Goal: Book appointment/travel/reservation

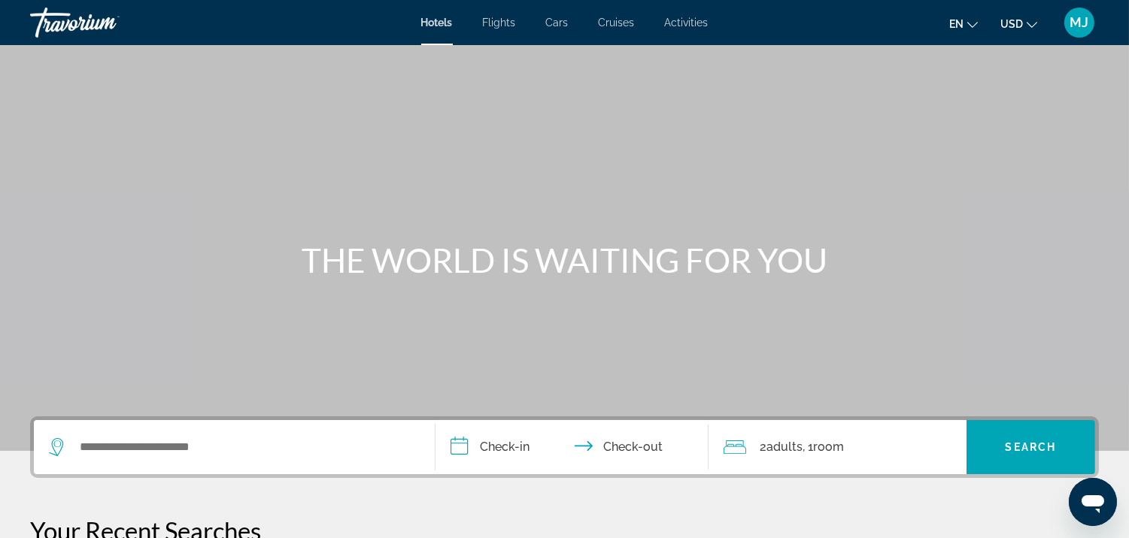
click at [686, 18] on span "Activities" at bounding box center [687, 23] width 44 height 12
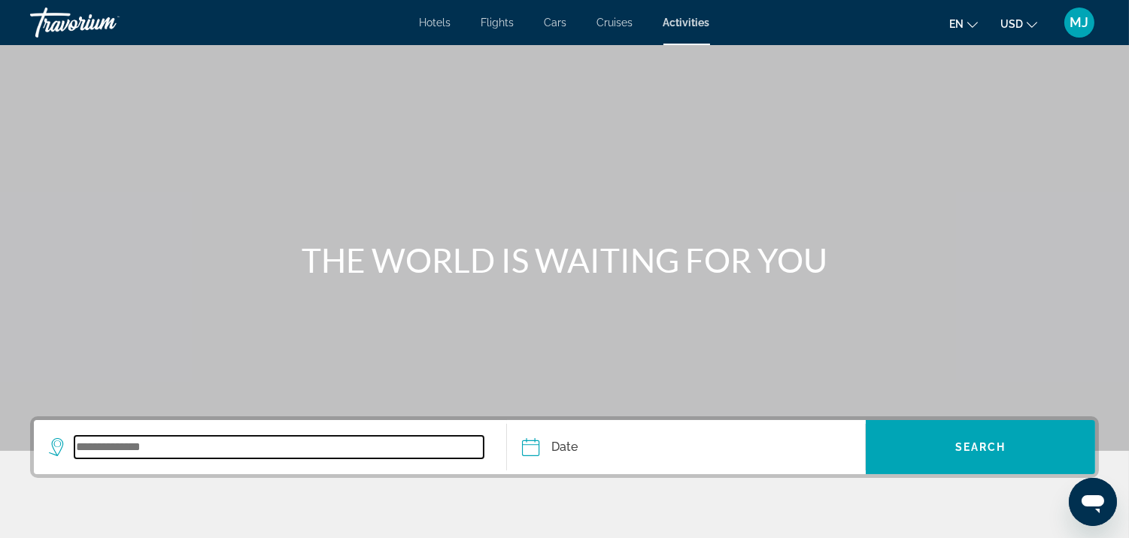
click at [119, 447] on input "Search widget" at bounding box center [278, 447] width 409 height 23
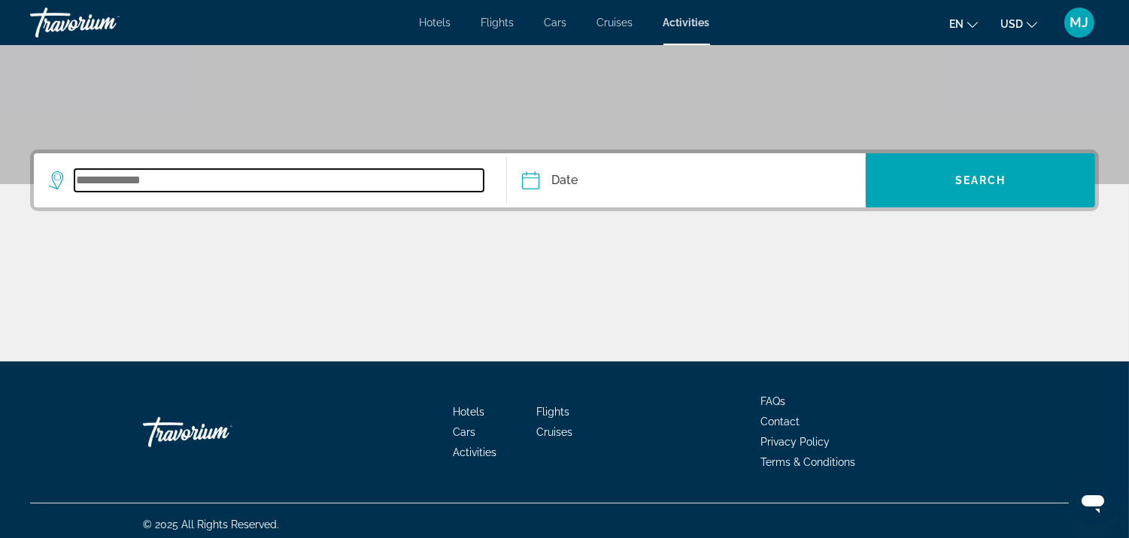
scroll to position [273, 0]
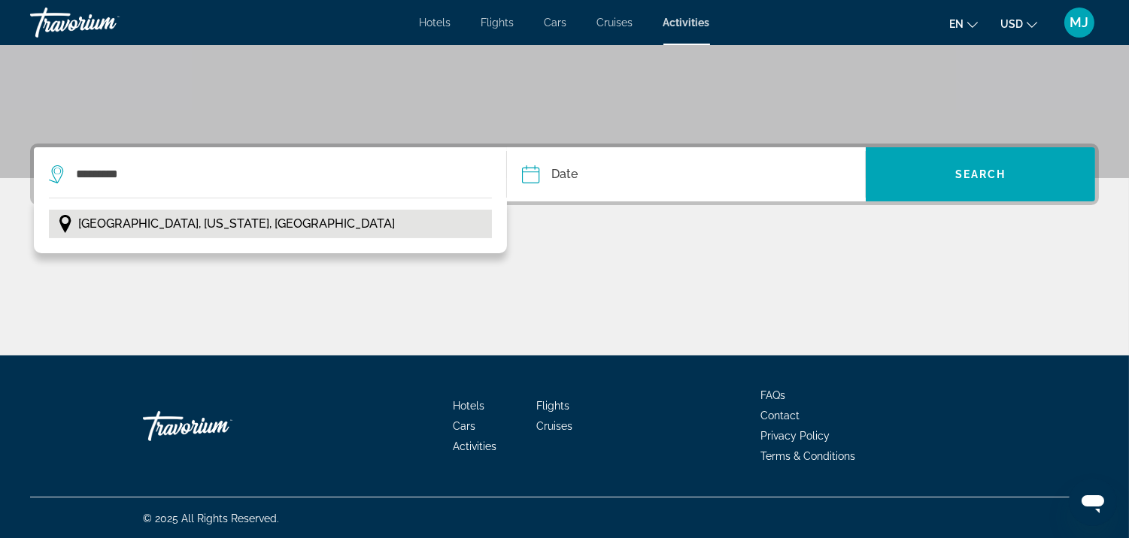
click at [164, 218] on span "[GEOGRAPHIC_DATA], [US_STATE], [GEOGRAPHIC_DATA]" at bounding box center [236, 224] width 317 height 21
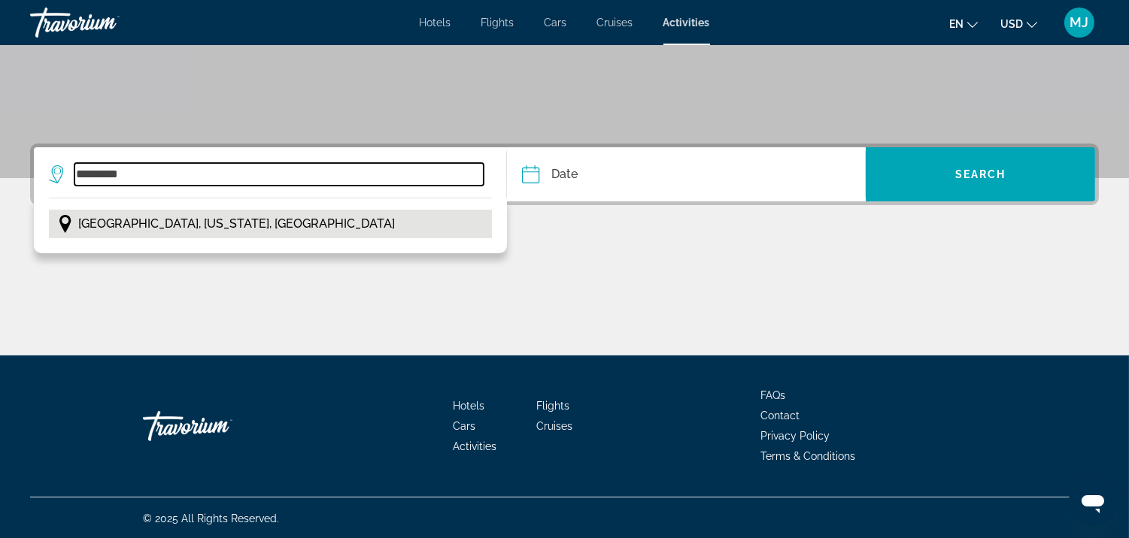
type input "**********"
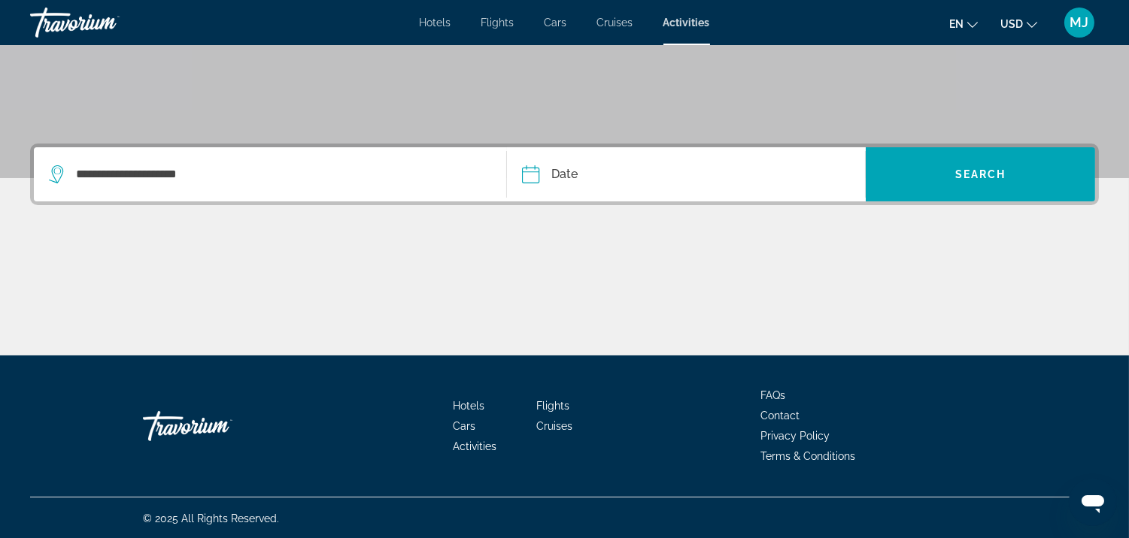
click at [531, 174] on input "Date" at bounding box center [606, 176] width 177 height 59
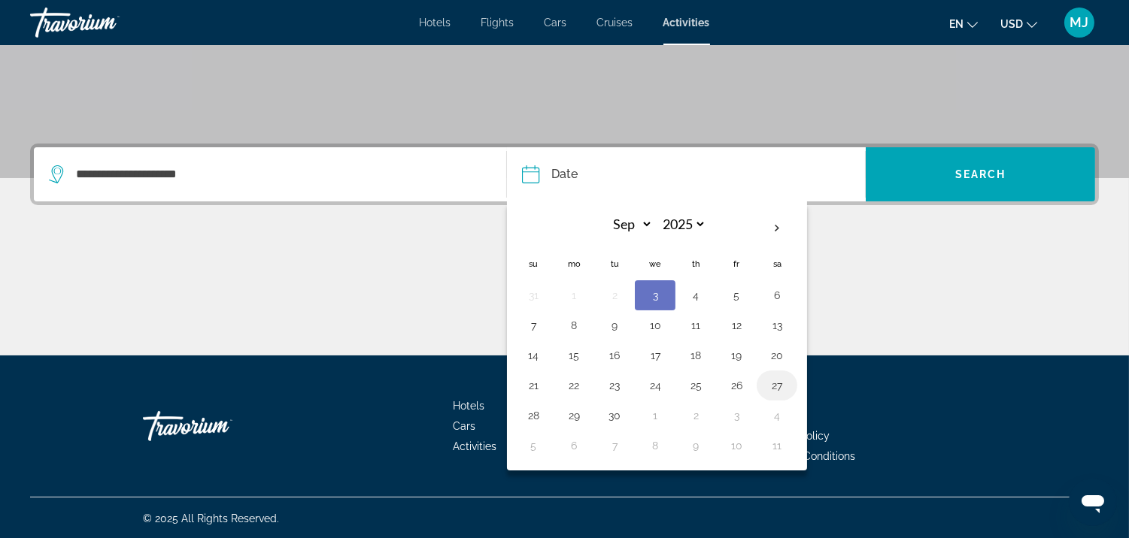
click at [778, 386] on button "27" at bounding box center [777, 385] width 24 height 21
type input "**********"
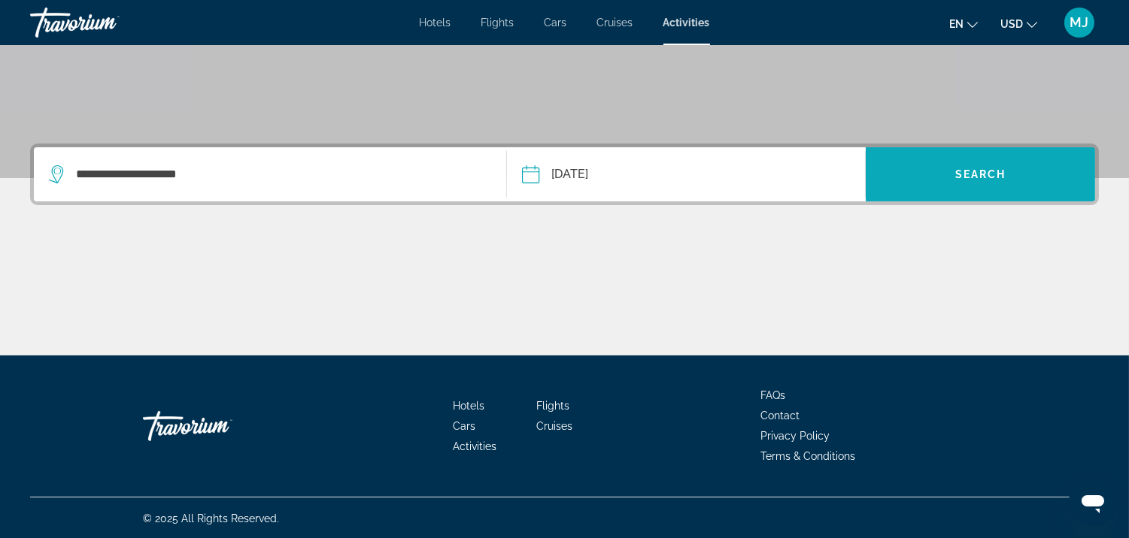
click at [978, 174] on span "Search" at bounding box center [980, 174] width 51 height 12
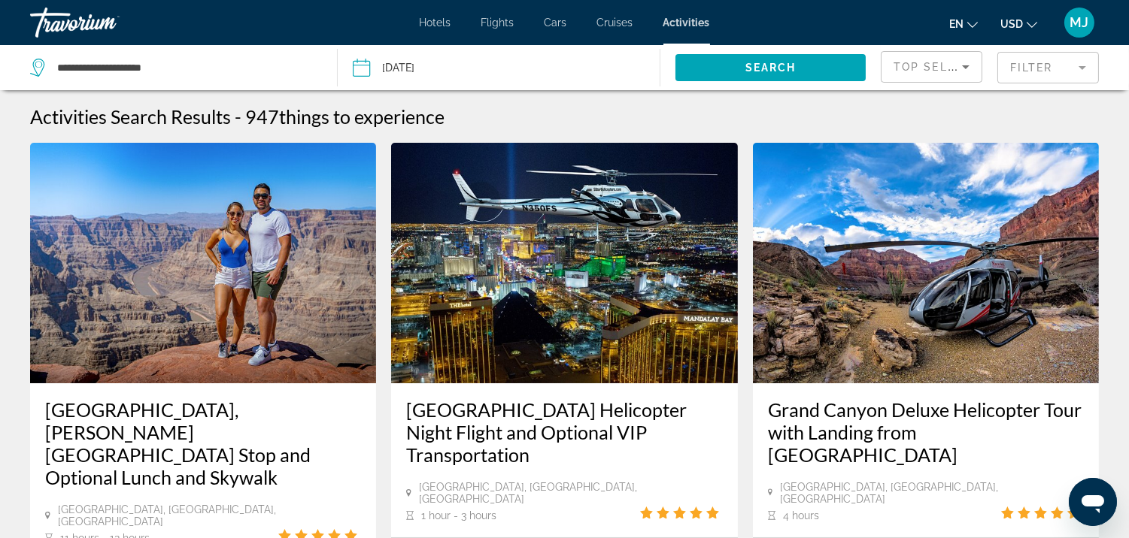
click at [682, 18] on span "Activities" at bounding box center [686, 23] width 47 height 12
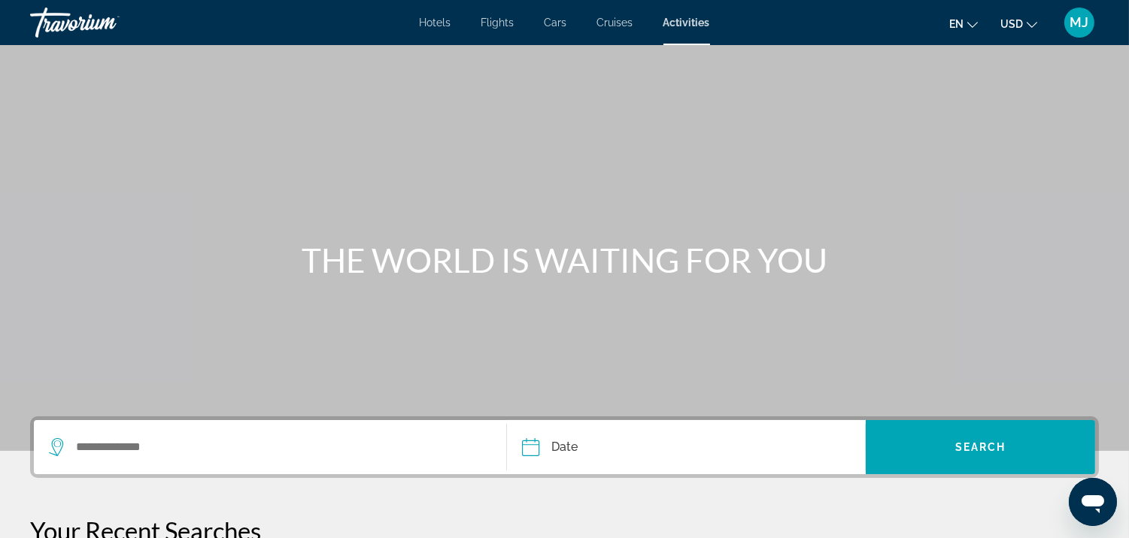
scroll to position [295, 0]
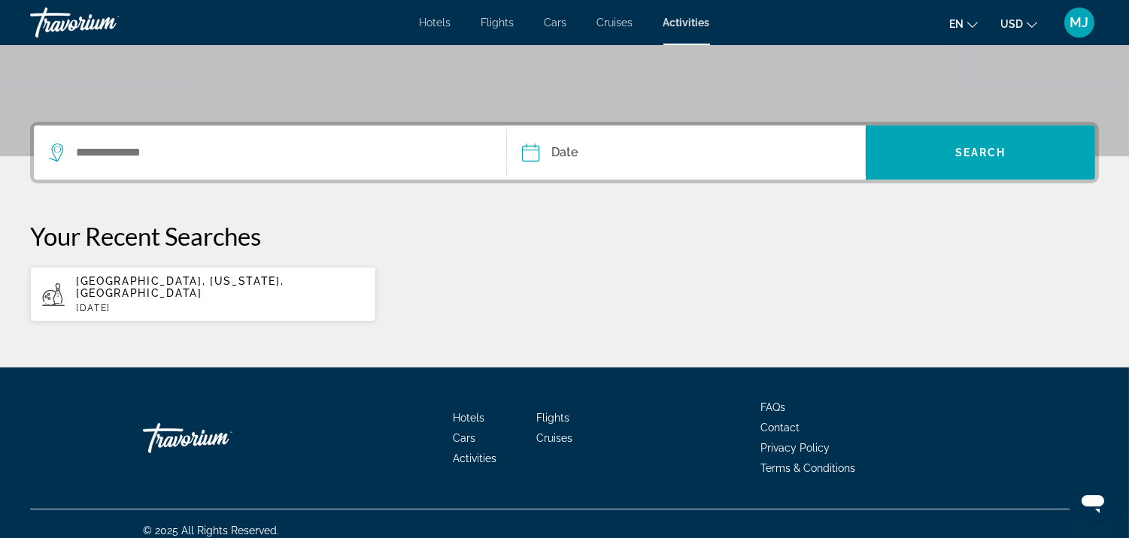
click at [678, 20] on span "Activities" at bounding box center [686, 23] width 47 height 12
